Goal: Task Accomplishment & Management: Manage account settings

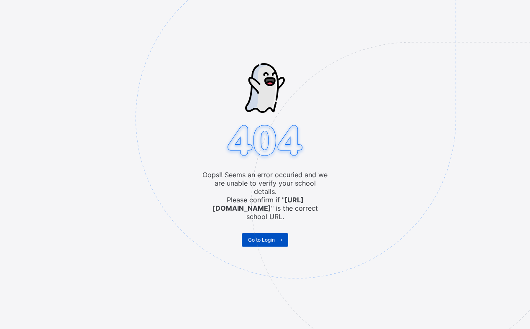
click at [257, 237] on span "Go to Login" at bounding box center [261, 240] width 27 height 6
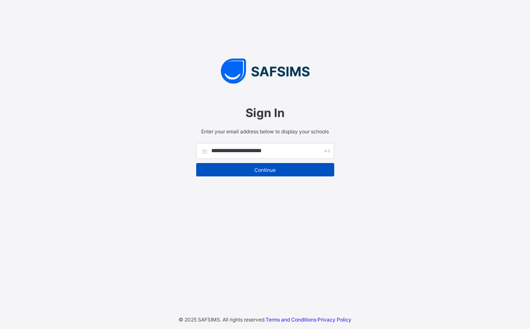
type input "**********"
click at [248, 167] on span "Continue" at bounding box center [264, 170] width 125 height 6
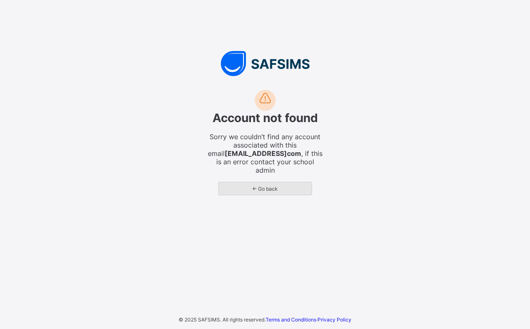
click at [263, 187] on span "← Go back" at bounding box center [265, 189] width 80 height 6
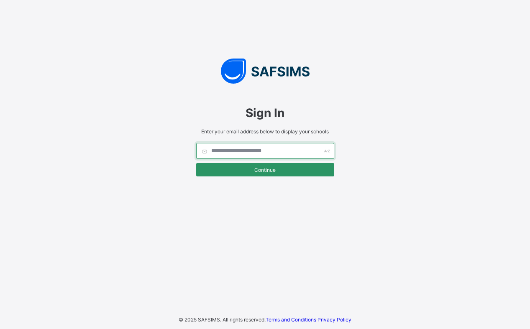
click at [221, 154] on input "text" at bounding box center [265, 151] width 138 height 16
click at [225, 152] on input "text" at bounding box center [265, 151] width 138 height 16
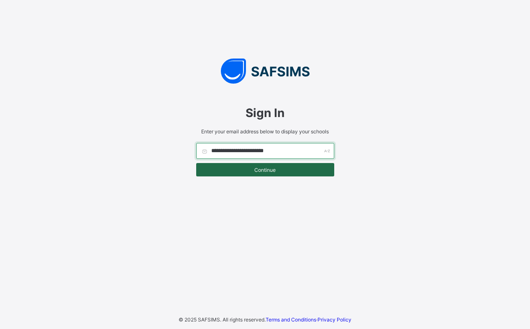
type input "**********"
click at [263, 167] on span "Continue" at bounding box center [264, 170] width 125 height 6
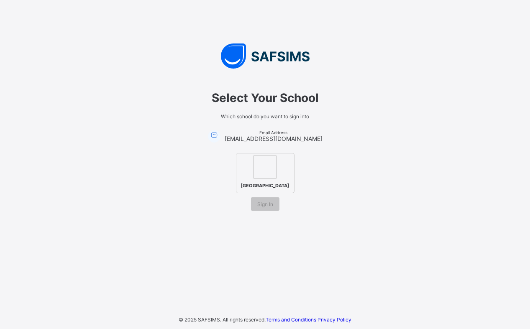
click at [274, 168] on img at bounding box center [264, 167] width 23 height 23
click at [267, 206] on span "Sign In" at bounding box center [265, 204] width 16 height 6
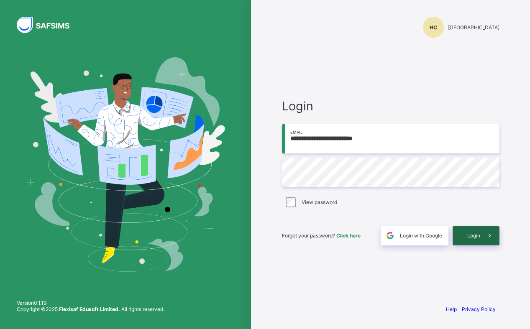
click at [475, 236] on span "Login" at bounding box center [473, 236] width 13 height 6
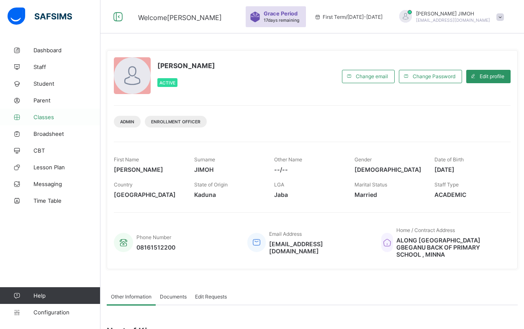
click at [48, 116] on span "Classes" at bounding box center [66, 117] width 67 height 7
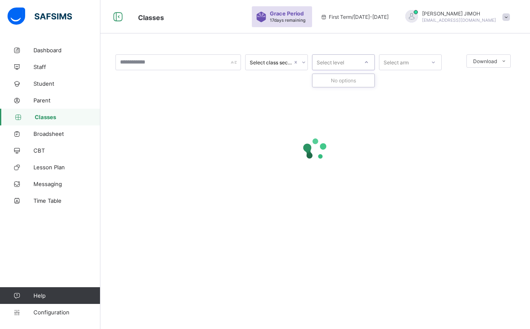
click at [365, 62] on icon at bounding box center [366, 62] width 5 height 8
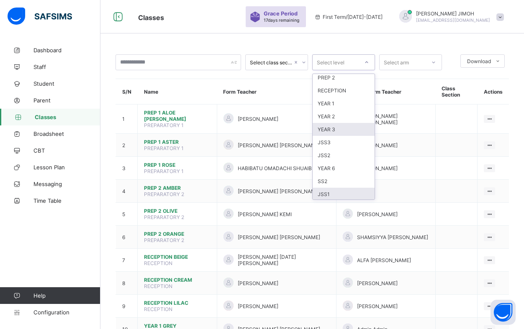
scroll to position [69, 0]
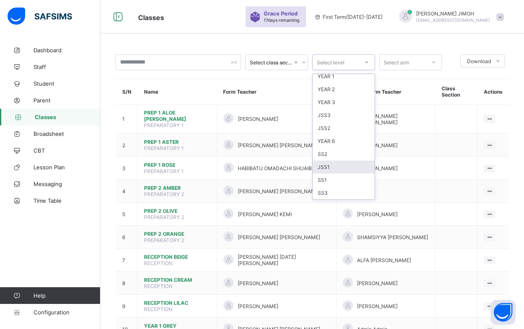
click at [331, 168] on div "JSS1" at bounding box center [343, 167] width 62 height 13
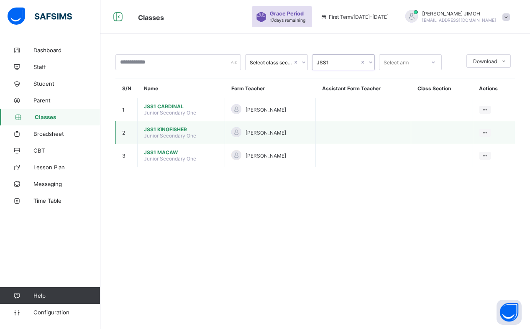
click at [156, 128] on span "JSS1 KINGFISHER" at bounding box center [181, 129] width 74 height 6
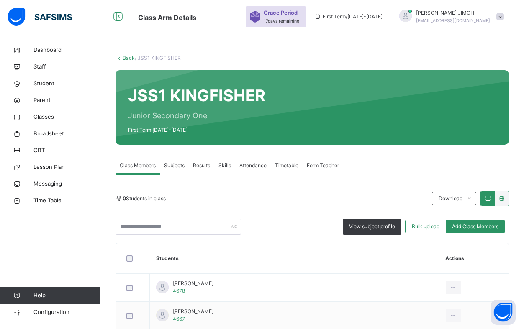
scroll to position [42, 0]
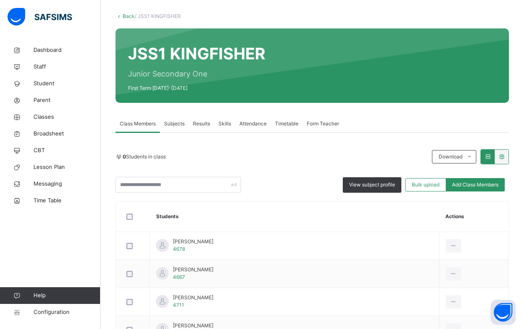
click at [150, 222] on th "Students" at bounding box center [294, 217] width 289 height 31
click at [128, 16] on link "Back" at bounding box center [129, 16] width 12 height 6
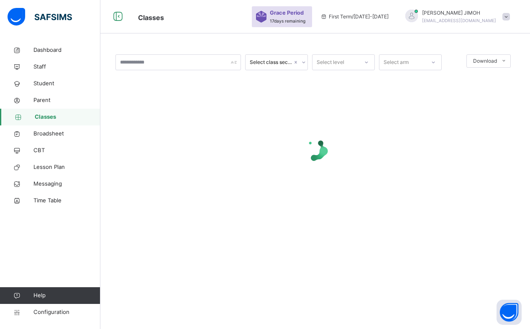
click at [366, 59] on div at bounding box center [366, 62] width 14 height 13
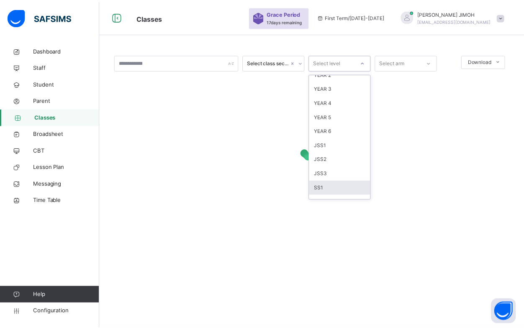
scroll to position [84, 0]
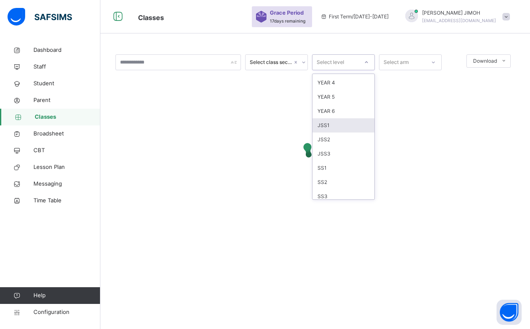
click at [335, 124] on div "JSS1" at bounding box center [343, 125] width 62 height 14
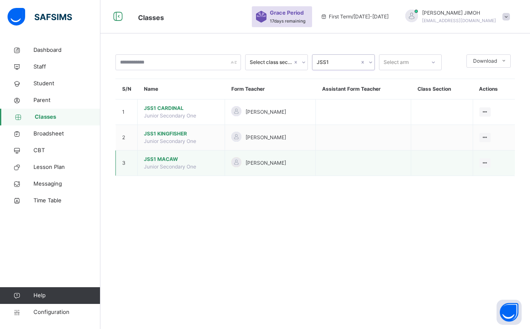
click at [160, 163] on td "JSS1 MACAW Junior Secondary One" at bounding box center [181, 164] width 87 height 26
click at [161, 160] on span "JSS1 MACAW" at bounding box center [181, 160] width 74 height 8
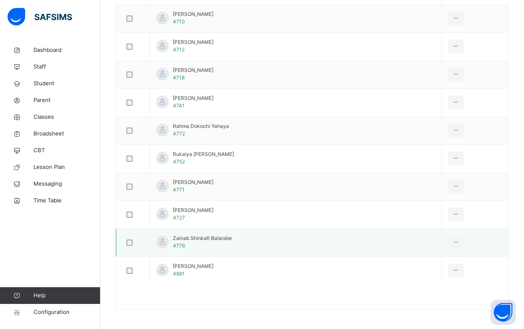
scroll to position [635, 0]
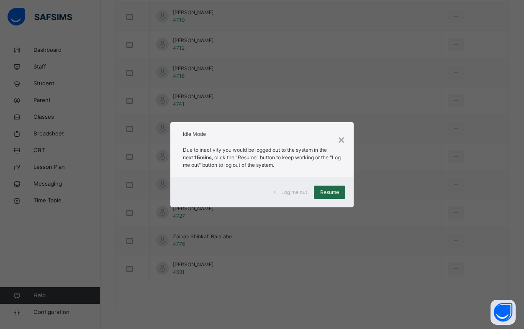
click at [329, 196] on span "Resume" at bounding box center [329, 193] width 19 height 8
drag, startPoint x: 328, startPoint y: 189, endPoint x: 261, endPoint y: 173, distance: 69.4
click at [328, 189] on span "Resume" at bounding box center [329, 193] width 19 height 8
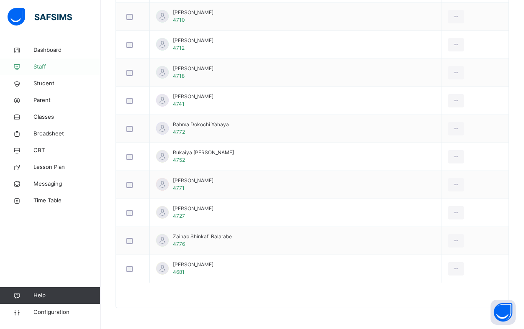
click at [42, 65] on span "Staff" at bounding box center [66, 67] width 67 height 8
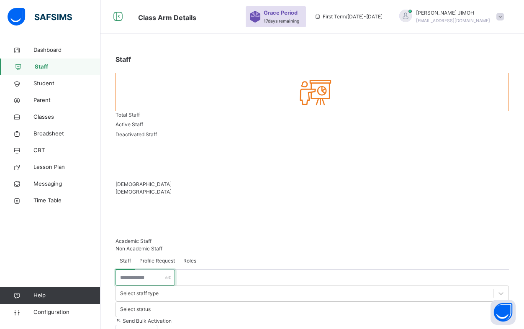
click at [133, 270] on input "text" at bounding box center [144, 278] width 59 height 16
type input "*"
type input "*****"
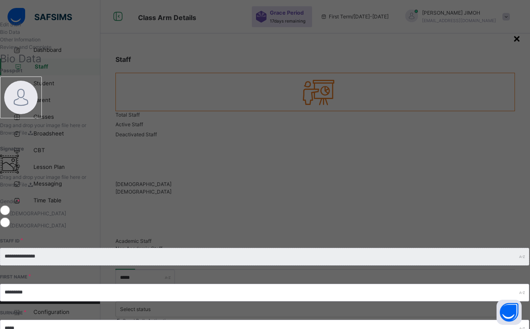
click at [513, 38] on div "×" at bounding box center [517, 38] width 8 height 18
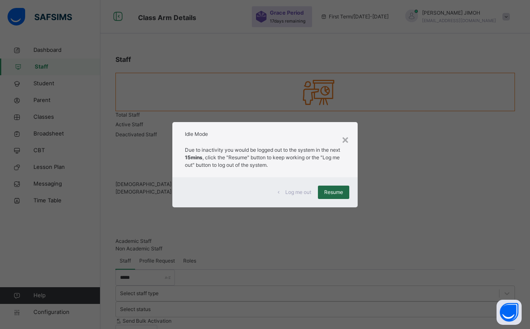
click at [334, 194] on span "Resume" at bounding box center [333, 193] width 19 height 8
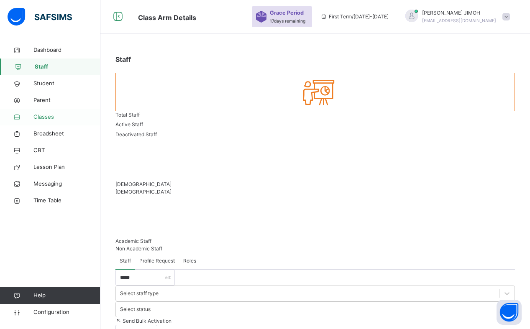
click at [45, 115] on span "Classes" at bounding box center [66, 117] width 67 height 8
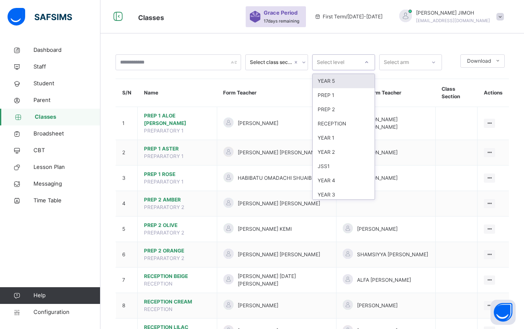
click at [366, 59] on icon at bounding box center [366, 62] width 5 height 8
click at [335, 78] on div "JSS1" at bounding box center [343, 79] width 62 height 14
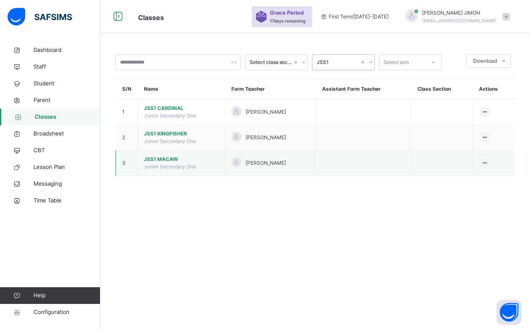
click at [161, 158] on span "JSS1 MACAW" at bounding box center [181, 160] width 74 height 8
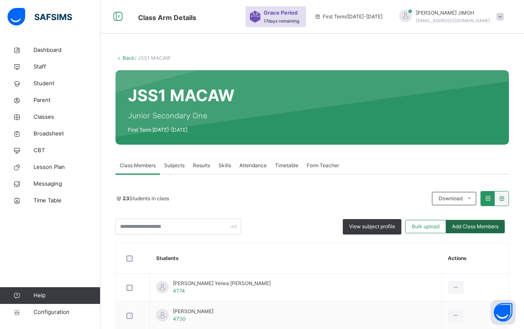
click at [465, 225] on span "Add Class Members" at bounding box center [475, 227] width 46 height 8
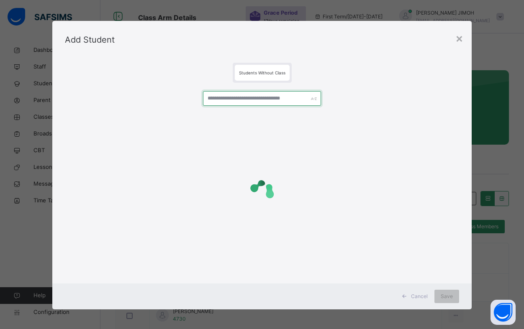
click at [239, 103] on input "text" at bounding box center [262, 98] width 118 height 15
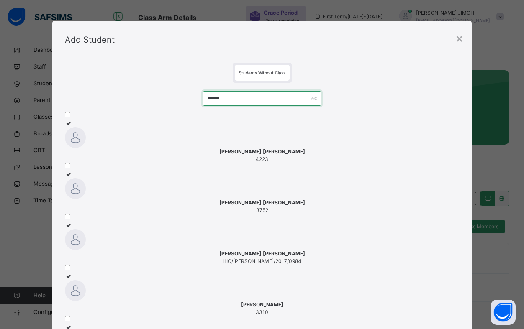
drag, startPoint x: 225, startPoint y: 100, endPoint x: 187, endPoint y: 102, distance: 38.2
drag, startPoint x: 222, startPoint y: 99, endPoint x: 197, endPoint y: 101, distance: 24.8
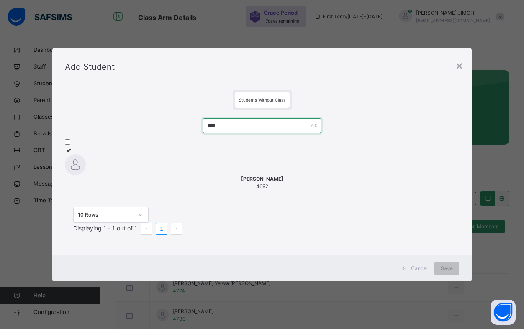
click at [214, 118] on input "****" at bounding box center [262, 125] width 118 height 15
click at [223, 118] on input "****" at bounding box center [262, 125] width 118 height 15
drag, startPoint x: 223, startPoint y: 117, endPoint x: 189, endPoint y: 117, distance: 33.5
click at [189, 117] on div "**** PRECIOUS EMMANUEL MARTIN 467 10 Rows Displaying 1 - 1 out of 1 1" at bounding box center [262, 180] width 394 height 141
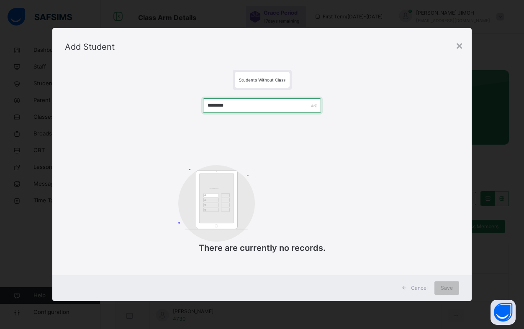
drag, startPoint x: 248, startPoint y: 106, endPoint x: 192, endPoint y: 106, distance: 56.5
click at [192, 106] on div "******** Customers There are currently no records." at bounding box center [262, 180] width 394 height 181
type input "*****"
click at [462, 46] on div "×" at bounding box center [459, 45] width 8 height 18
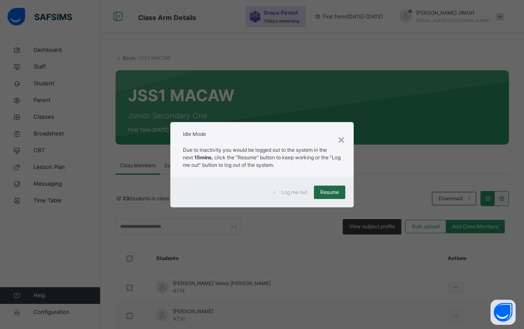
click at [327, 192] on span "Resume" at bounding box center [329, 193] width 19 height 8
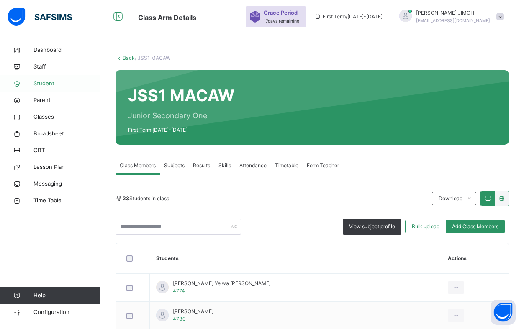
click at [44, 81] on span "Student" at bounding box center [66, 83] width 67 height 8
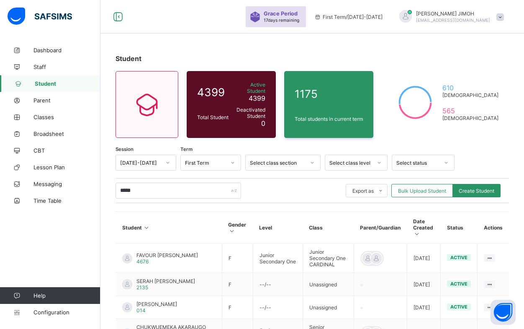
drag, startPoint x: 140, startPoint y: 187, endPoint x: 117, endPoint y: 187, distance: 23.0
click at [117, 187] on input "*****" at bounding box center [177, 191] width 125 height 16
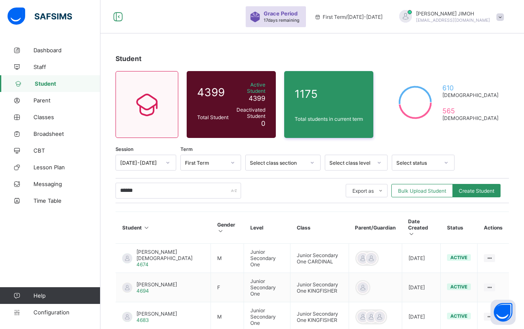
drag, startPoint x: 143, startPoint y: 187, endPoint x: 114, endPoint y: 189, distance: 28.5
click at [114, 189] on div "Student 4399 Total Student Active Student 4399 Deactivated Student 0 1175 Total…" at bounding box center [311, 296] width 423 height 509
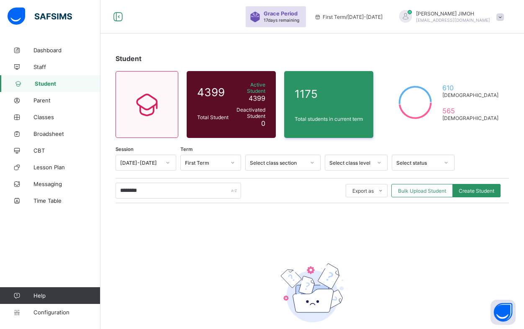
click at [124, 187] on input "********" at bounding box center [177, 191] width 125 height 16
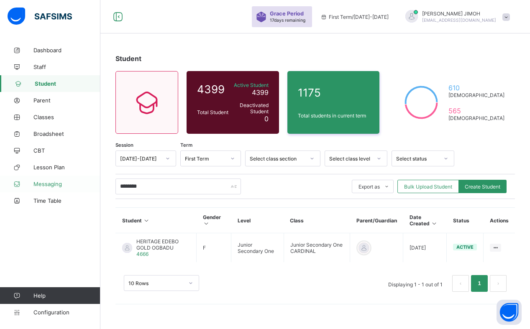
click at [87, 181] on div "Grace Period 17 days remaining First Term / [DATE]-[DATE] [PERSON_NAME] [EMAIL_…" at bounding box center [265, 164] width 530 height 329
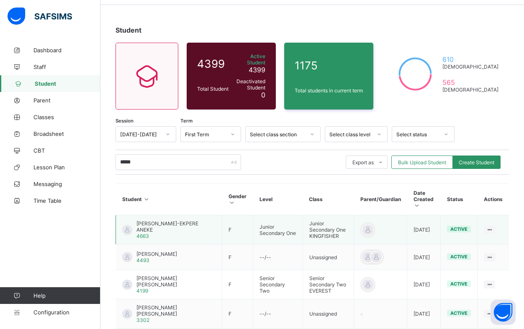
scroll to position [42, 0]
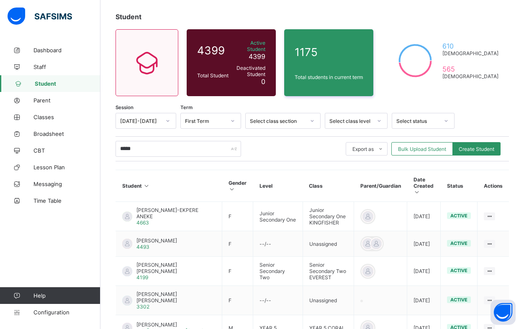
drag, startPoint x: 143, startPoint y: 143, endPoint x: 117, endPoint y: 146, distance: 25.6
click at [117, 146] on input "*****" at bounding box center [177, 149] width 125 height 16
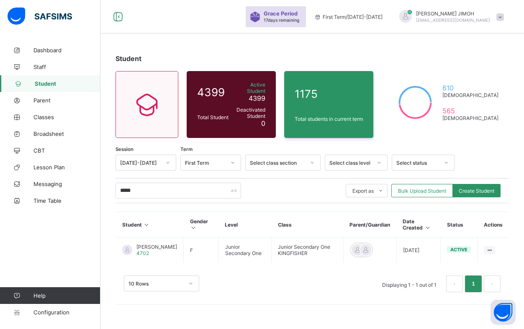
scroll to position [0, 0]
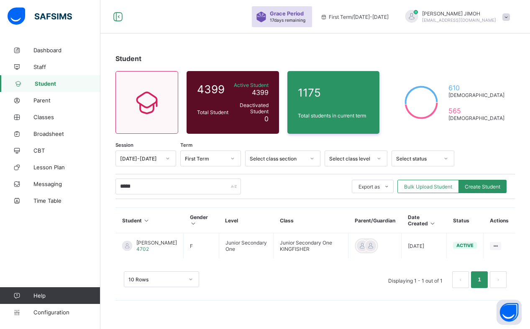
drag, startPoint x: 156, startPoint y: 189, endPoint x: 114, endPoint y: 187, distance: 42.3
click at [114, 187] on div "Student 4399 Total Student Active Student 4399 Deactivated Student 0 1175 Total…" at bounding box center [315, 175] width 430 height 267
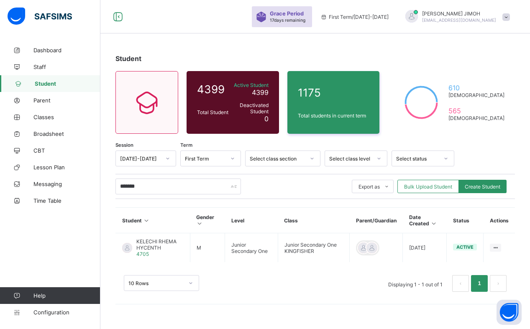
drag, startPoint x: 144, startPoint y: 186, endPoint x: 107, endPoint y: 184, distance: 37.3
click at [107, 184] on div "Student 4399 Total Student Active Student 4399 Deactivated Student 0 1175 Total…" at bounding box center [315, 177] width 430 height 271
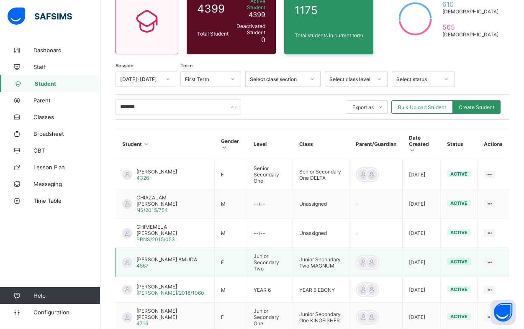
scroll to position [125, 0]
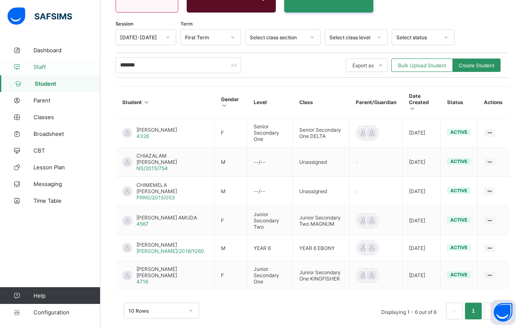
drag, startPoint x: 138, startPoint y: 64, endPoint x: 95, endPoint y: 65, distance: 43.1
click at [95, 65] on div "Grace Period 17 days remaining First Term / [DATE]-[DATE] [PERSON_NAME] [EMAIL_…" at bounding box center [262, 108] width 524 height 466
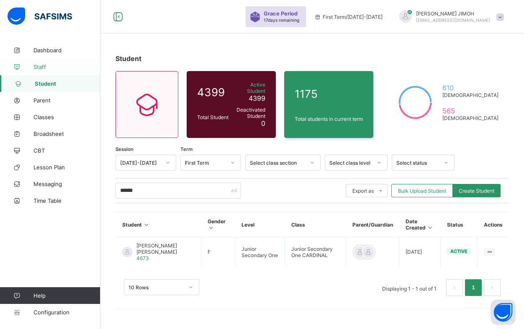
scroll to position [0, 0]
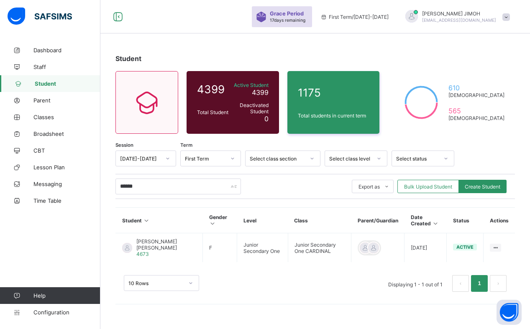
drag, startPoint x: 141, startPoint y: 189, endPoint x: 112, endPoint y: 187, distance: 29.4
click at [91, 190] on div "Grace Period 17 days remaining First Term / [DATE]-[DATE] [PERSON_NAME] [EMAIL_…" at bounding box center [265, 164] width 530 height 329
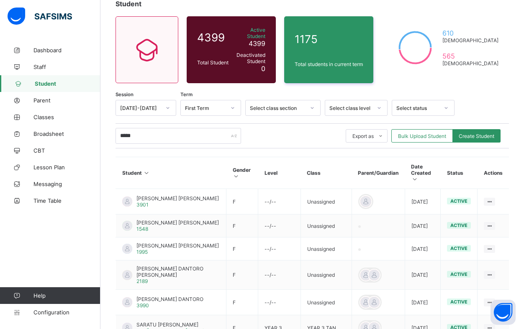
scroll to position [30, 0]
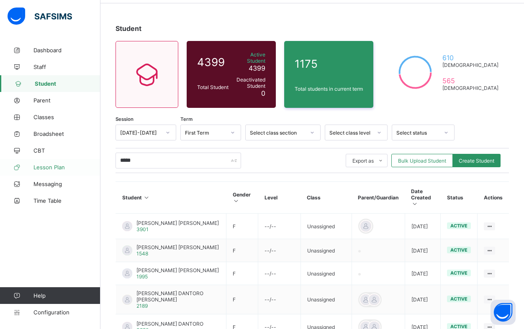
drag, startPoint x: 143, startPoint y: 158, endPoint x: 96, endPoint y: 162, distance: 47.5
click at [96, 162] on div "Grace Period 17 days remaining First Term / [DATE]-[DATE] [PERSON_NAME] [EMAIL_…" at bounding box center [262, 207] width 524 height 475
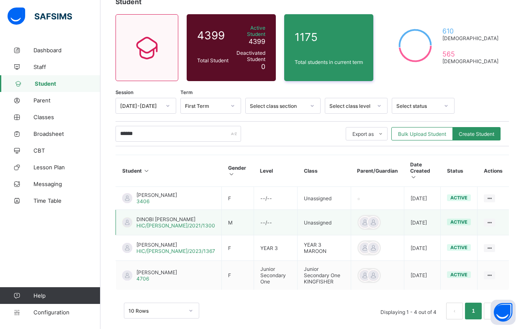
scroll to position [72, 0]
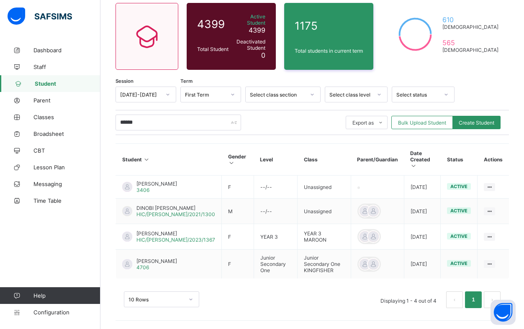
click at [101, 113] on div "Student 4399 Total Student Active Student 4399 Deactivated Student 0 1175 Total…" at bounding box center [311, 152] width 423 height 356
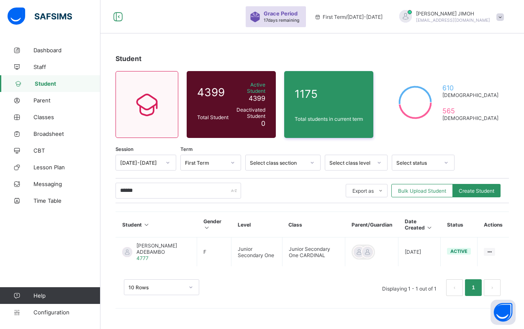
scroll to position [0, 0]
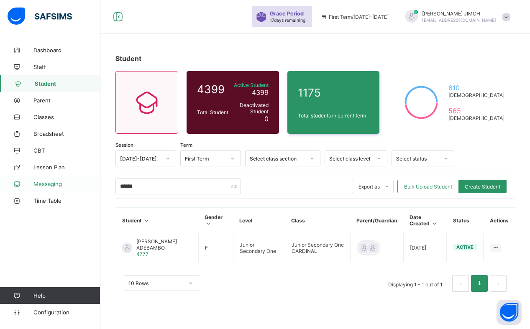
drag, startPoint x: 112, startPoint y: 185, endPoint x: 94, endPoint y: 185, distance: 18.4
click at [94, 185] on div "Grace Period 17 days remaining First Term / [DATE]-[DATE] [PERSON_NAME] [EMAIL_…" at bounding box center [265, 164] width 530 height 329
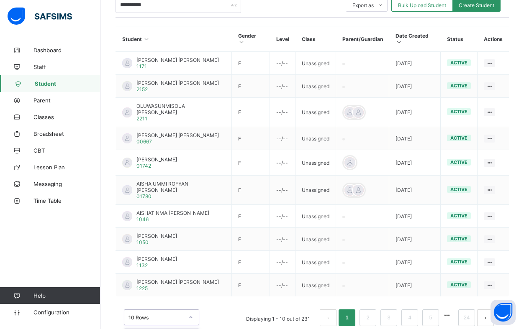
scroll to position [207, 0]
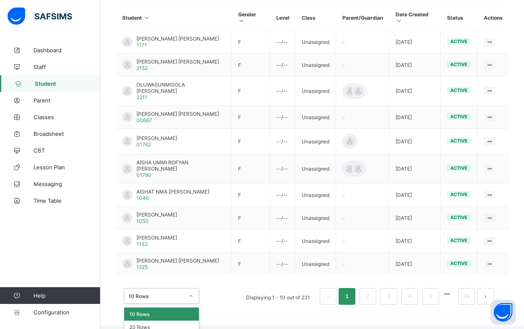
click at [190, 297] on div "option 10 Rows focused, 1 of 3. 3 results available. Use Up and Down to choose …" at bounding box center [161, 296] width 75 height 16
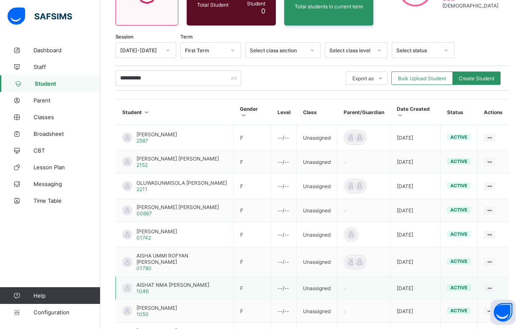
scroll to position [60, 0]
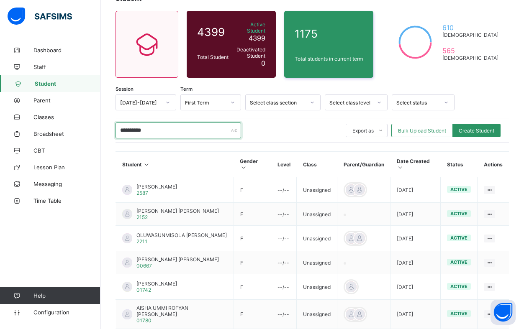
drag, startPoint x: 153, startPoint y: 128, endPoint x: 135, endPoint y: 124, distance: 18.4
click at [135, 124] on input "**********" at bounding box center [177, 131] width 125 height 16
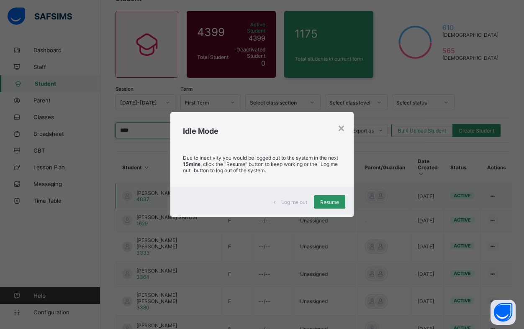
type input "****"
click at [334, 202] on span "Resume" at bounding box center [329, 202] width 19 height 6
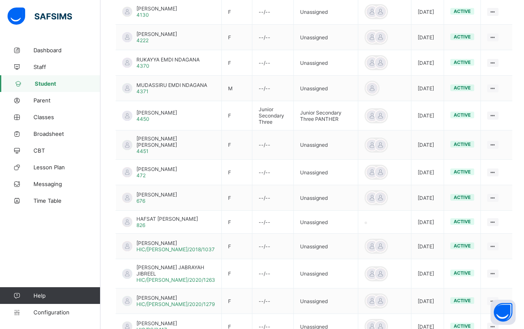
scroll to position [604, 0]
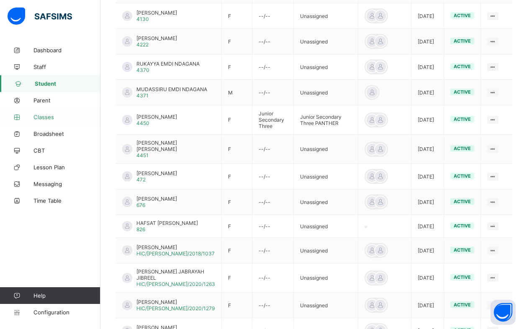
click at [44, 118] on span "Classes" at bounding box center [66, 117] width 67 height 7
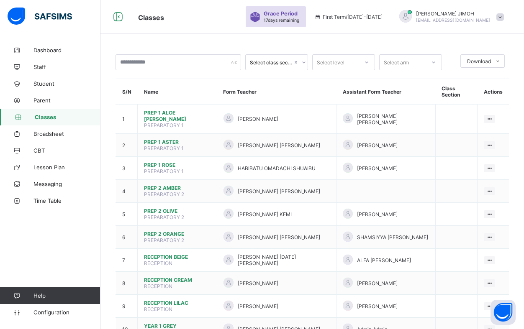
click at [357, 59] on div "Select level" at bounding box center [335, 62] width 46 height 12
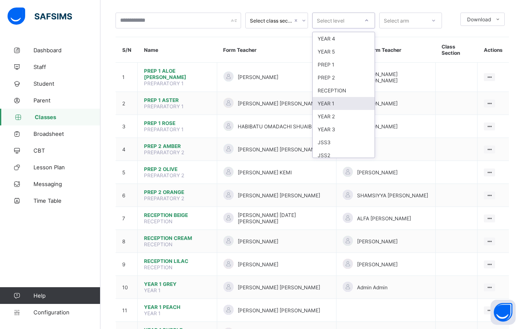
scroll to position [69, 0]
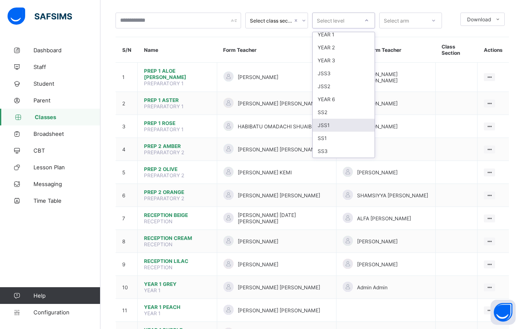
click at [339, 124] on div "JSS1" at bounding box center [343, 125] width 62 height 13
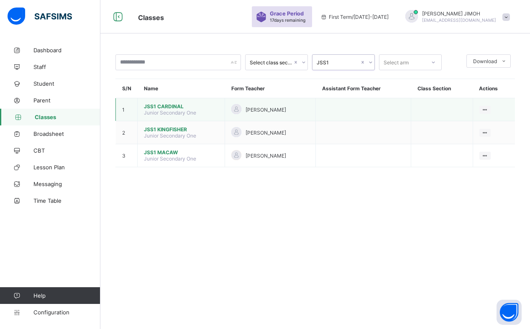
click at [175, 105] on span "JSS1 CARDINAL" at bounding box center [181, 106] width 74 height 6
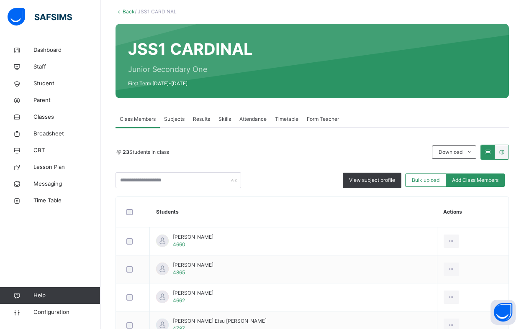
scroll to position [42, 0]
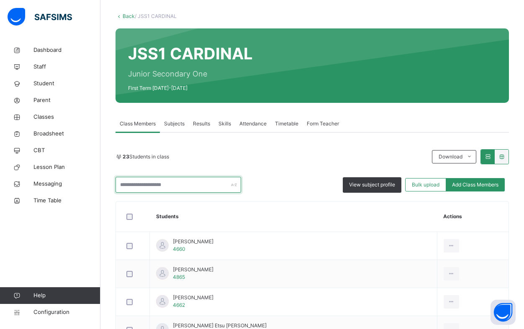
click at [167, 184] on input "text" at bounding box center [177, 185] width 125 height 16
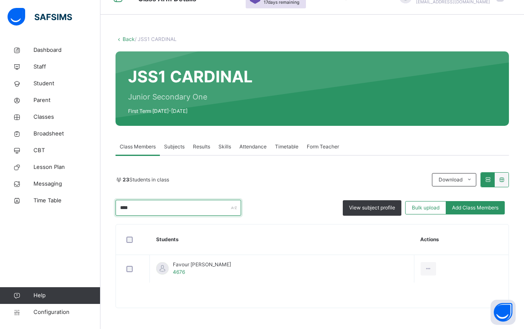
scroll to position [19, 0]
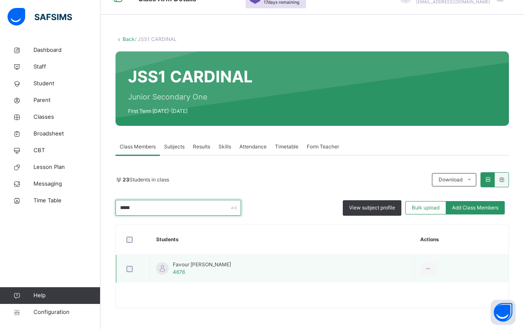
type input "*****"
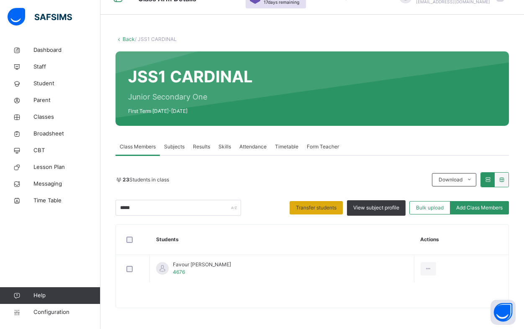
click at [320, 207] on span "Transfer students" at bounding box center [316, 208] width 41 height 8
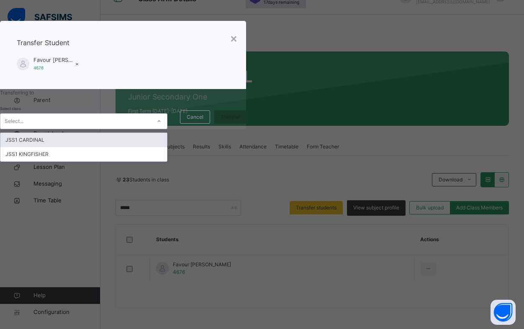
click at [161, 125] on icon at bounding box center [158, 121] width 5 height 8
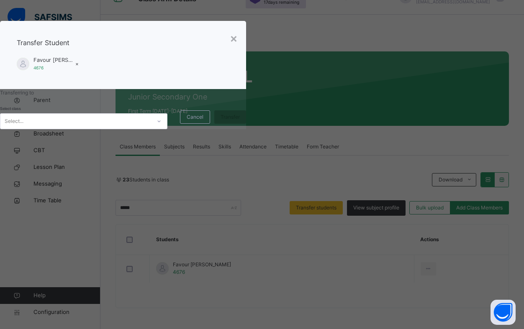
click at [246, 129] on div "Transferring to Select class Select... Cancel Transfer" at bounding box center [123, 109] width 246 height 40
click at [238, 47] on div "×" at bounding box center [234, 38] width 8 height 18
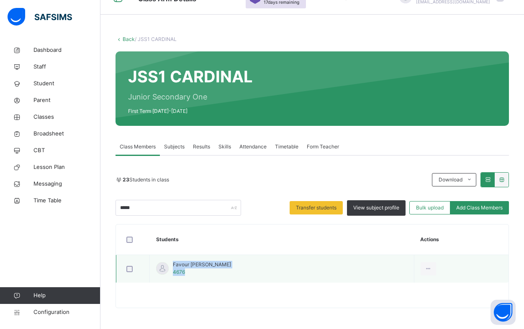
drag, startPoint x: 185, startPoint y: 273, endPoint x: 170, endPoint y: 273, distance: 14.6
click at [170, 273] on div "Favour [PERSON_NAME] 4676" at bounding box center [193, 268] width 75 height 15
click at [179, 274] on span "4676" at bounding box center [179, 272] width 12 height 6
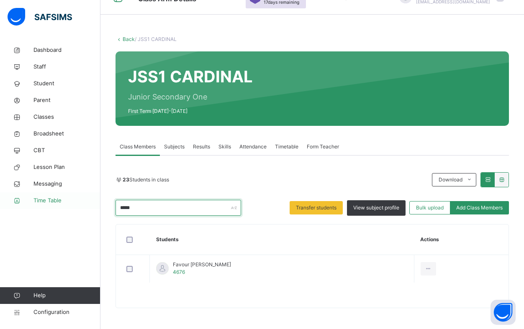
drag, startPoint x: 146, startPoint y: 207, endPoint x: 95, endPoint y: 207, distance: 50.6
click at [93, 210] on div "Class Arm Details Grace Period 17 days remaining First Term / [DATE]-[DATE] [PE…" at bounding box center [262, 155] width 524 height 348
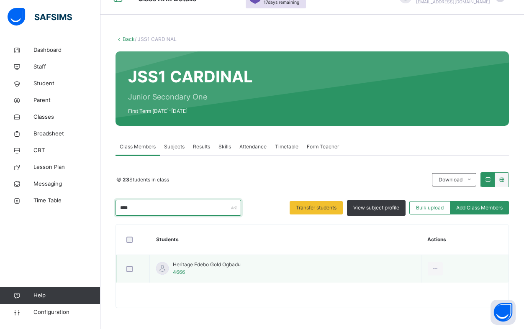
type input "****"
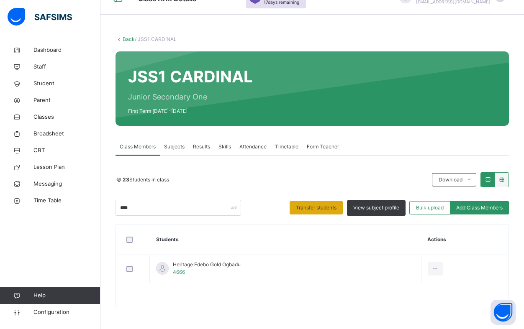
click at [323, 210] on span "Transfer students" at bounding box center [316, 208] width 41 height 8
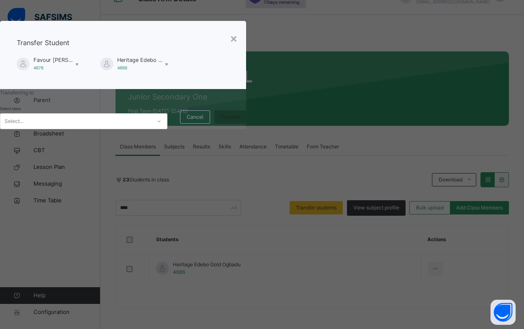
click at [161, 125] on icon at bounding box center [158, 121] width 5 height 8
click at [238, 47] on div "×" at bounding box center [234, 38] width 8 height 18
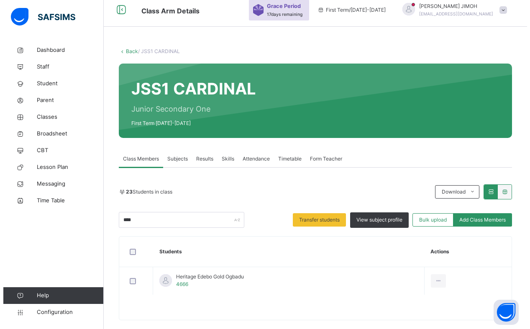
scroll to position [0, 0]
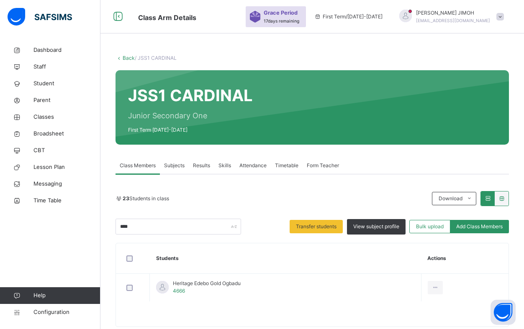
click at [126, 56] on link "Back" at bounding box center [129, 58] width 12 height 6
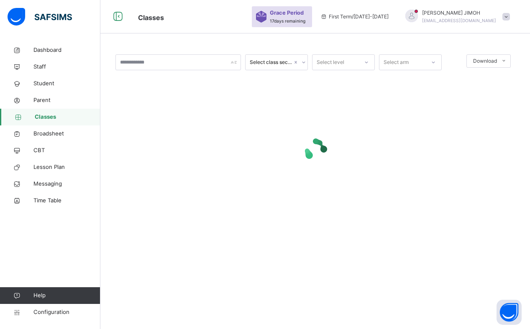
click at [364, 60] on icon at bounding box center [366, 62] width 5 height 8
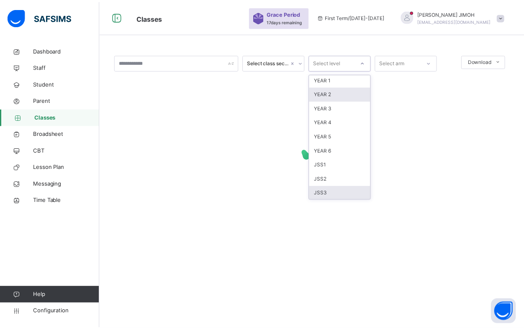
scroll to position [88, 0]
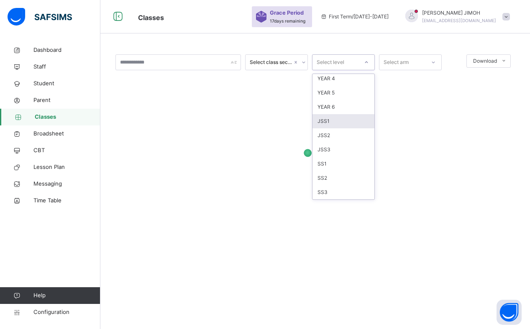
click at [335, 119] on div "JSS1" at bounding box center [343, 121] width 62 height 14
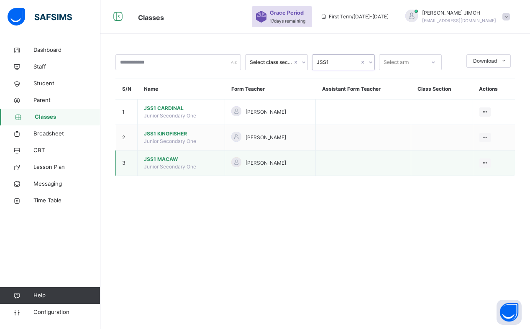
click at [165, 157] on span "JSS1 MACAW" at bounding box center [181, 160] width 74 height 8
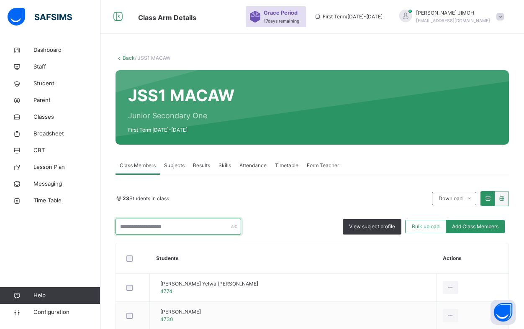
click at [136, 225] on input "text" at bounding box center [177, 227] width 125 height 16
type input "*"
click at [126, 59] on link "Back" at bounding box center [129, 58] width 12 height 6
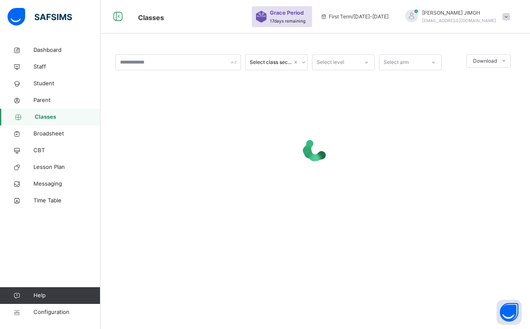
click at [365, 61] on icon at bounding box center [366, 62] width 5 height 8
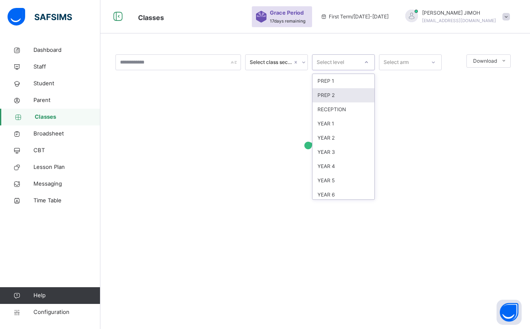
scroll to position [88, 0]
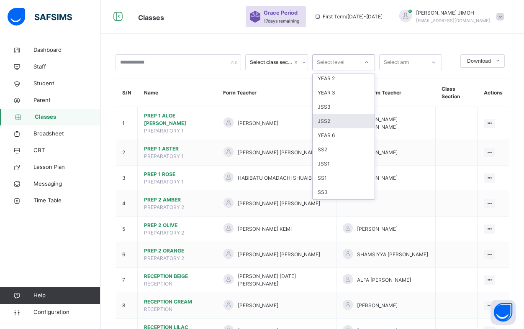
click at [338, 120] on div "JSS2" at bounding box center [343, 121] width 62 height 14
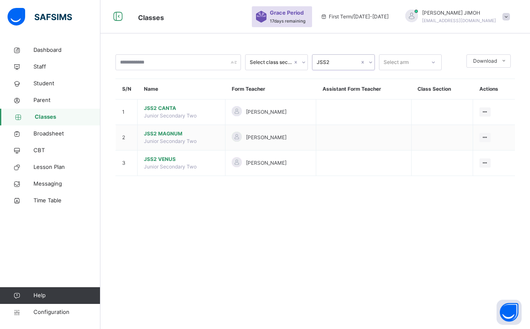
click at [367, 61] on div at bounding box center [370, 62] width 8 height 13
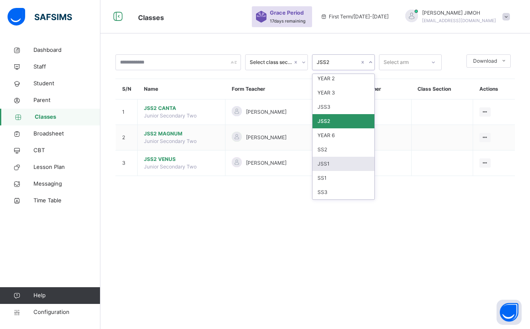
click at [337, 161] on div "JSS1" at bounding box center [343, 164] width 62 height 14
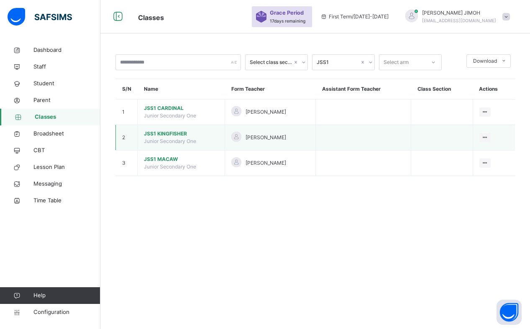
click at [164, 132] on span "JSS1 KINGFISHER" at bounding box center [181, 134] width 74 height 8
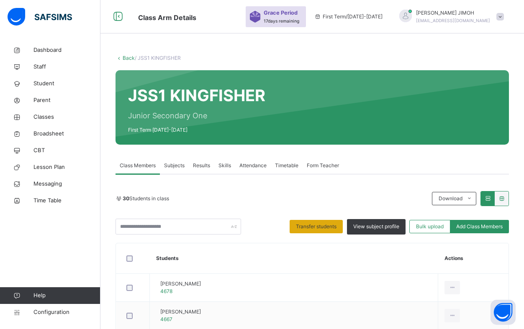
click at [317, 228] on span "Transfer students" at bounding box center [316, 227] width 41 height 8
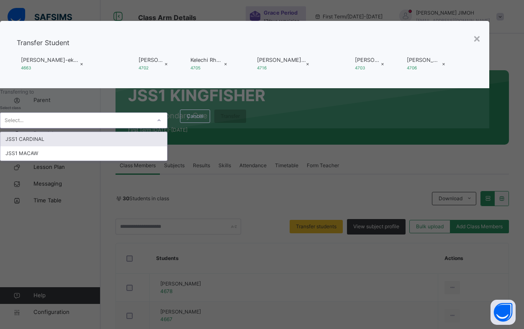
click at [161, 125] on icon at bounding box center [158, 120] width 5 height 8
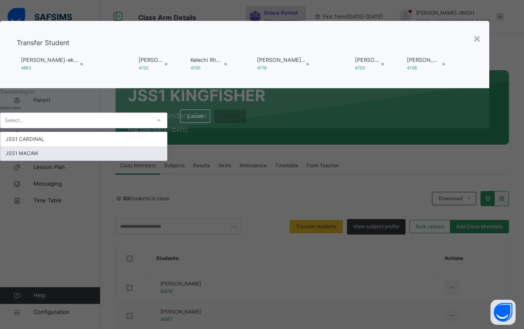
click at [167, 161] on div "JSS1 MACAW" at bounding box center [83, 153] width 166 height 14
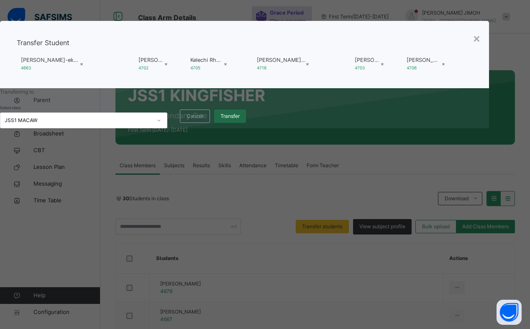
click at [240, 120] on span "Transfer" at bounding box center [229, 117] width 19 height 8
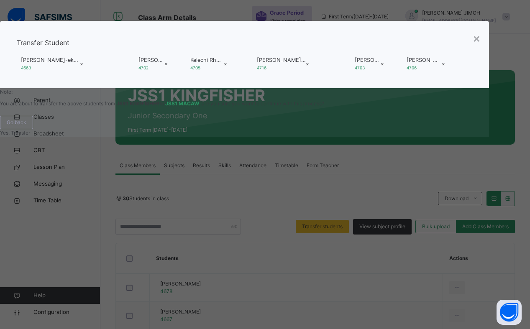
click at [30, 136] on span "Yes, Transfer" at bounding box center [15, 133] width 30 height 6
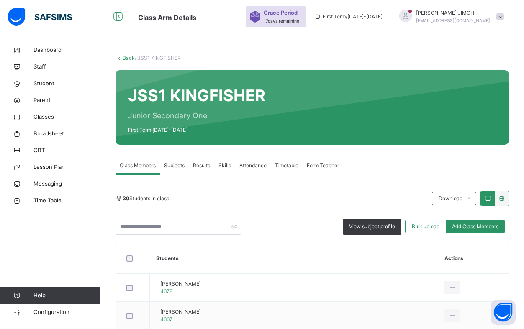
click at [128, 57] on link "Back" at bounding box center [129, 58] width 12 height 6
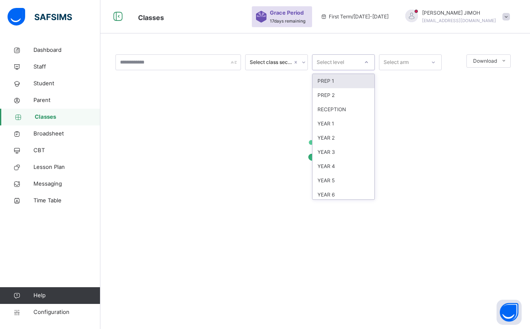
click at [368, 61] on icon at bounding box center [366, 62] width 5 height 8
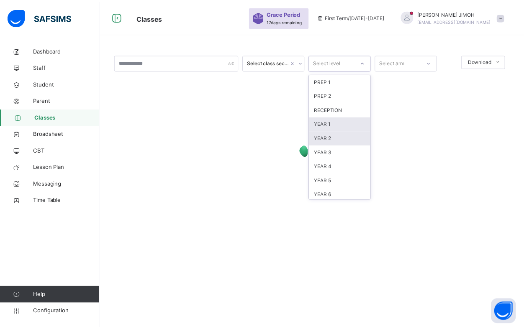
scroll to position [88, 0]
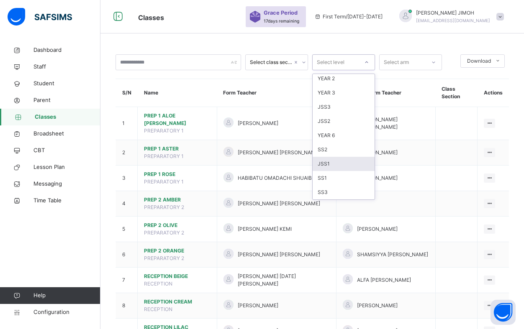
click at [326, 164] on div "JSS1" at bounding box center [343, 164] width 62 height 14
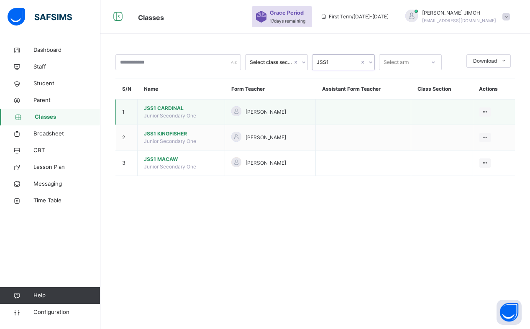
click at [172, 107] on span "JSS1 CARDINAL" at bounding box center [181, 109] width 74 height 8
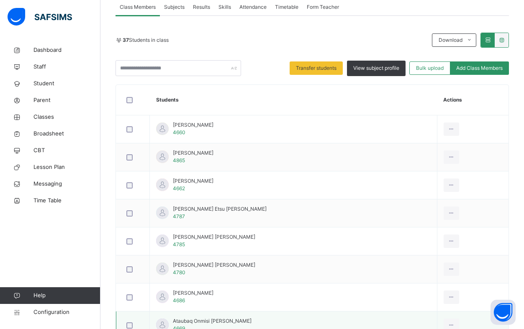
scroll to position [149, 0]
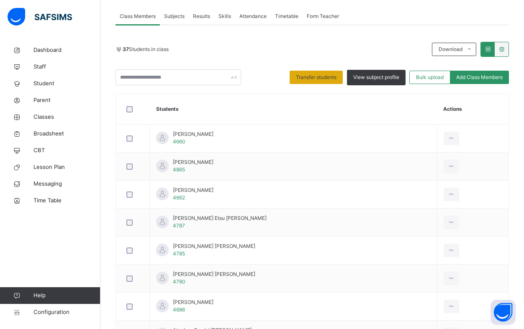
click at [314, 76] on span "Transfer students" at bounding box center [316, 78] width 41 height 8
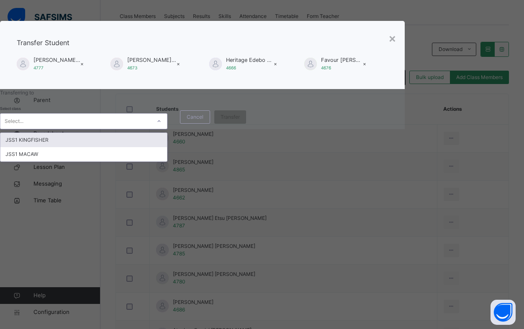
click at [161, 125] on icon at bounding box center [158, 121] width 5 height 8
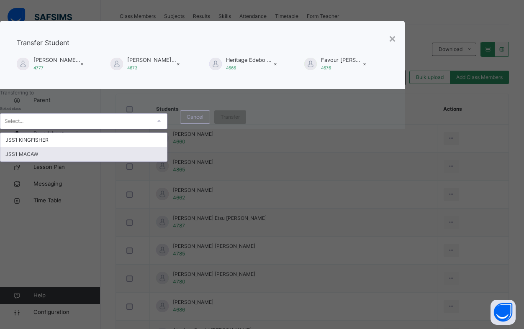
click at [167, 161] on div "JSS1 MACAW" at bounding box center [83, 154] width 166 height 14
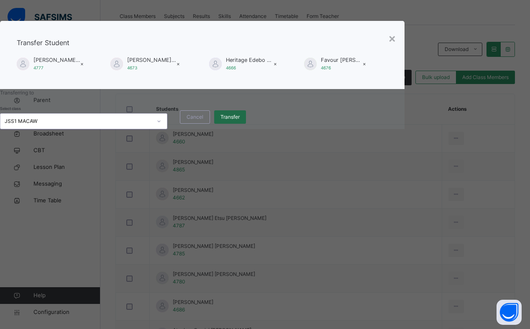
click at [240, 121] on span "Transfer" at bounding box center [229, 117] width 19 height 8
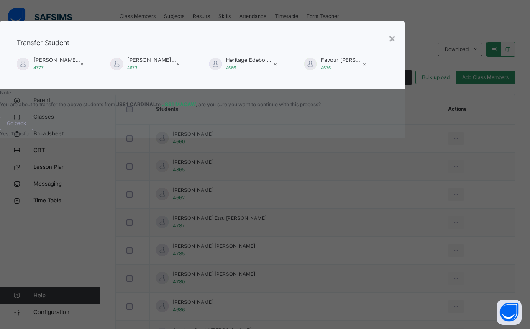
click at [30, 137] on span "Yes, Transfer" at bounding box center [15, 133] width 30 height 6
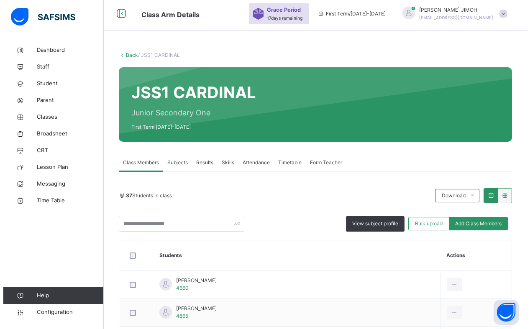
scroll to position [0, 0]
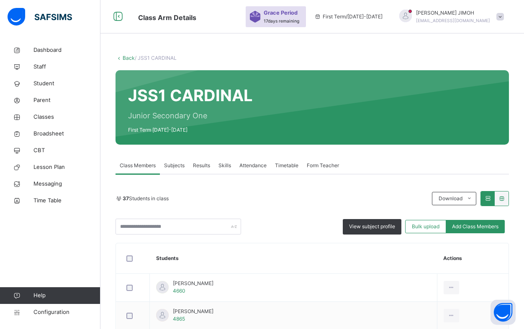
click at [130, 56] on link "Back" at bounding box center [129, 58] width 12 height 6
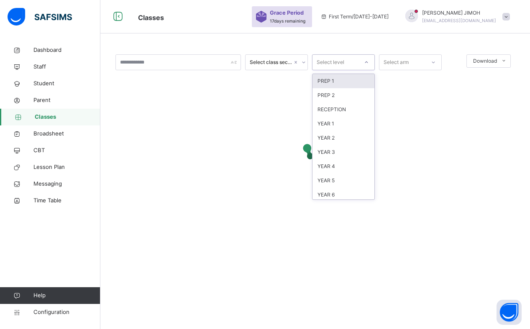
click at [367, 61] on icon at bounding box center [366, 62] width 5 height 8
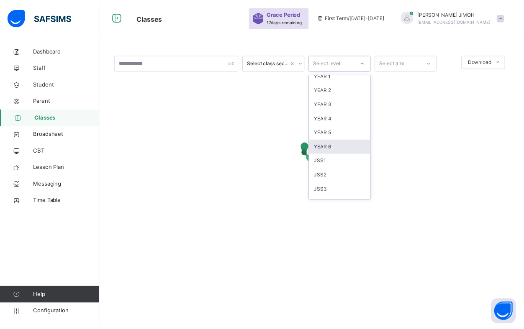
scroll to position [88, 0]
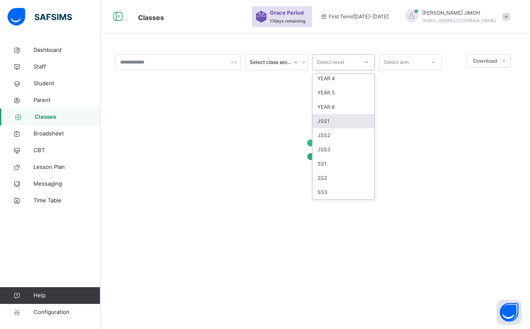
click at [339, 120] on div "JSS1" at bounding box center [343, 121] width 62 height 14
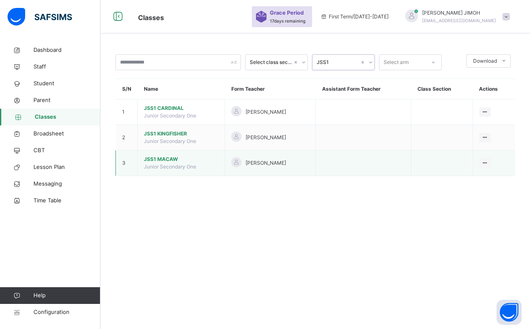
click at [167, 157] on span "JSS1 MACAW" at bounding box center [181, 160] width 74 height 8
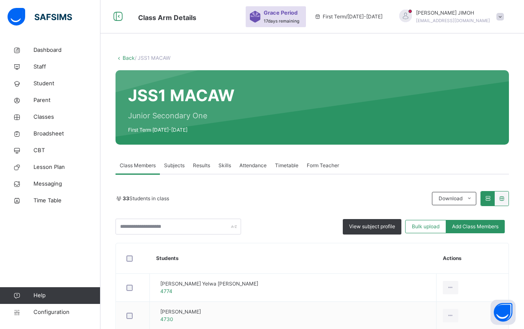
drag, startPoint x: 128, startPoint y: 58, endPoint x: 391, endPoint y: 29, distance: 264.7
click at [128, 58] on link "Back" at bounding box center [129, 58] width 12 height 6
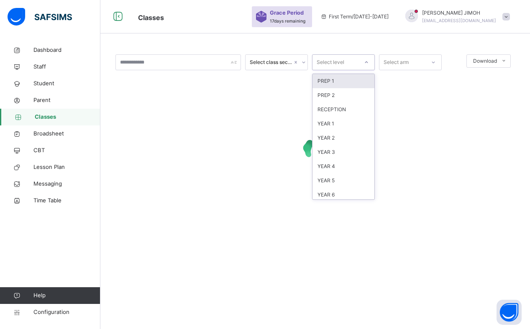
drag, startPoint x: 364, startPoint y: 60, endPoint x: 354, endPoint y: 74, distance: 17.1
click at [364, 60] on div at bounding box center [366, 62] width 14 height 13
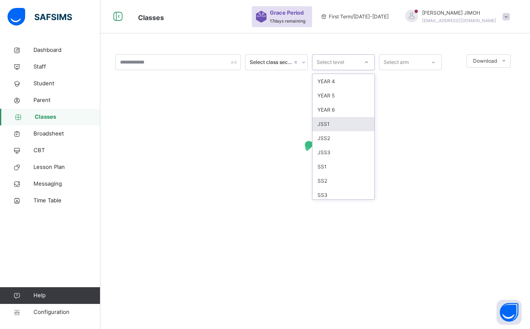
scroll to position [88, 0]
click at [342, 120] on div "JSS1" at bounding box center [343, 121] width 62 height 14
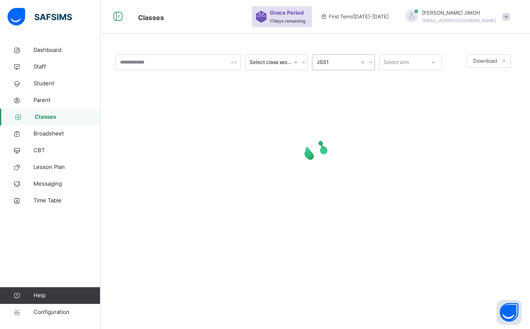
click at [371, 60] on icon at bounding box center [370, 62] width 5 height 8
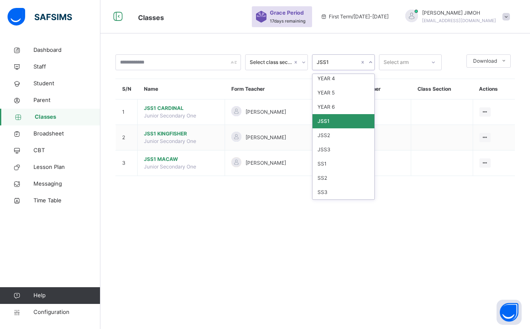
click at [323, 122] on div "JSS1" at bounding box center [343, 121] width 62 height 14
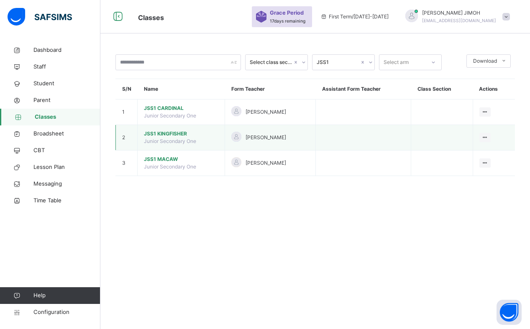
click at [161, 133] on span "JSS1 KINGFISHER" at bounding box center [181, 134] width 74 height 8
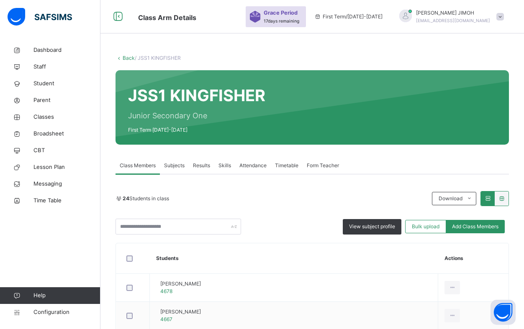
click at [130, 58] on link "Back" at bounding box center [129, 58] width 12 height 6
